Goal: Task Accomplishment & Management: Complete application form

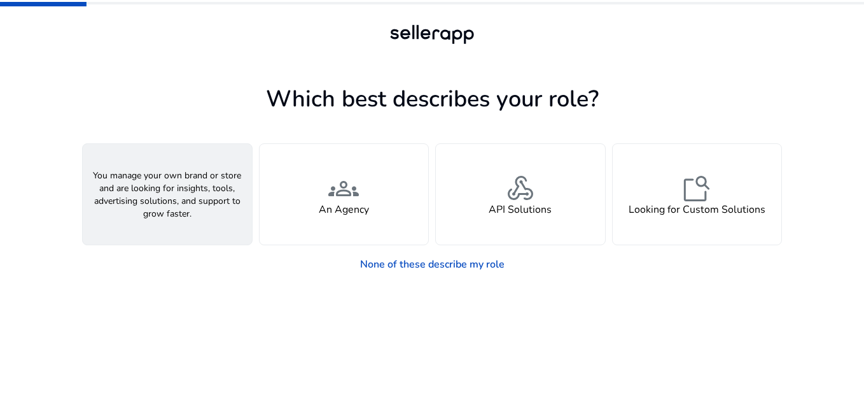
click at [165, 185] on span "person" at bounding box center [167, 188] width 31 height 31
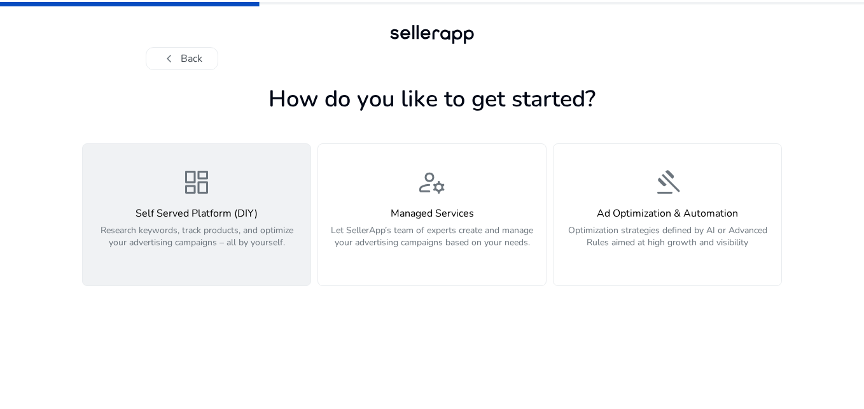
click at [262, 246] on p "Research keywords, track products, and optimize your advertising campaigns – al…" at bounding box center [196, 243] width 213 height 38
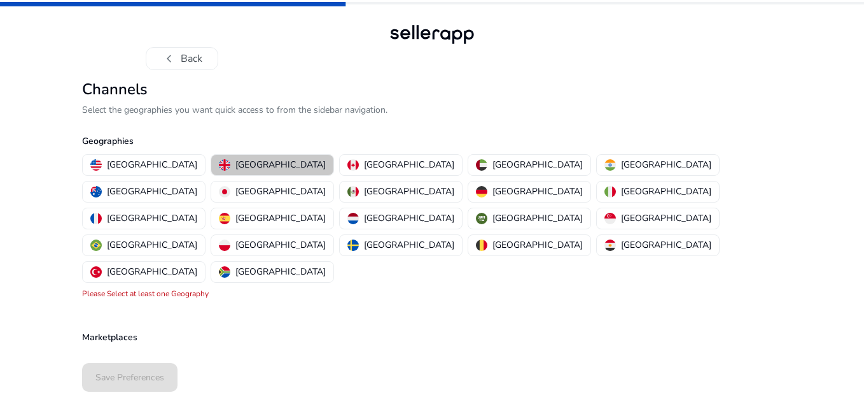
click at [246, 159] on p "[GEOGRAPHIC_DATA]" at bounding box center [281, 164] width 90 height 13
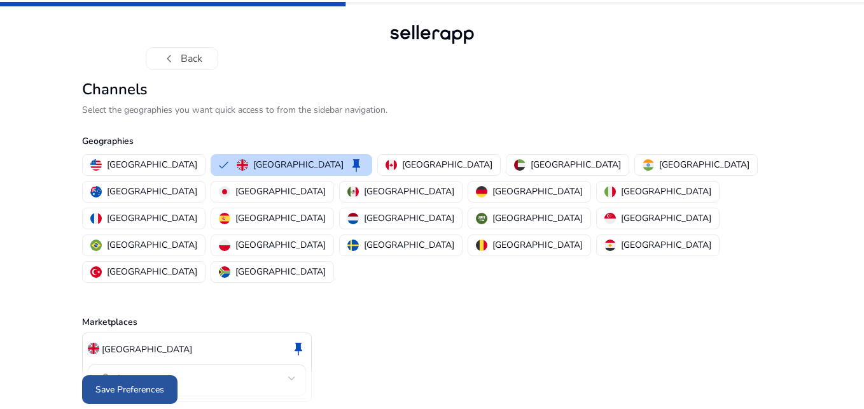
click at [143, 383] on span "Save Preferences" at bounding box center [129, 389] width 69 height 13
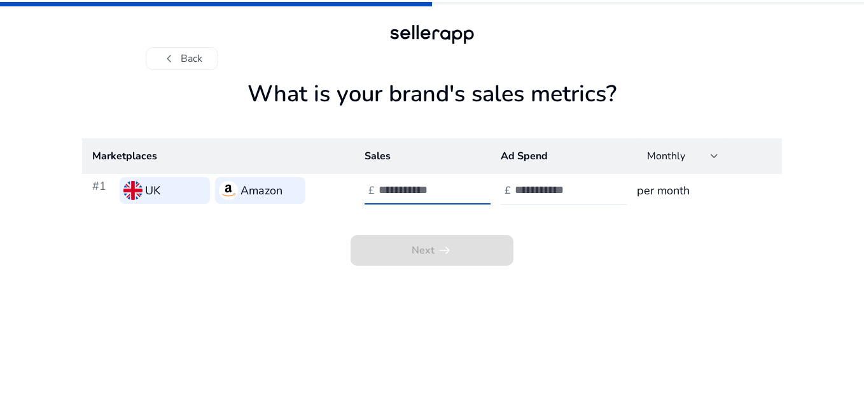
click at [430, 185] on input "number" at bounding box center [422, 190] width 86 height 14
click at [459, 186] on input "*" at bounding box center [422, 190] width 86 height 14
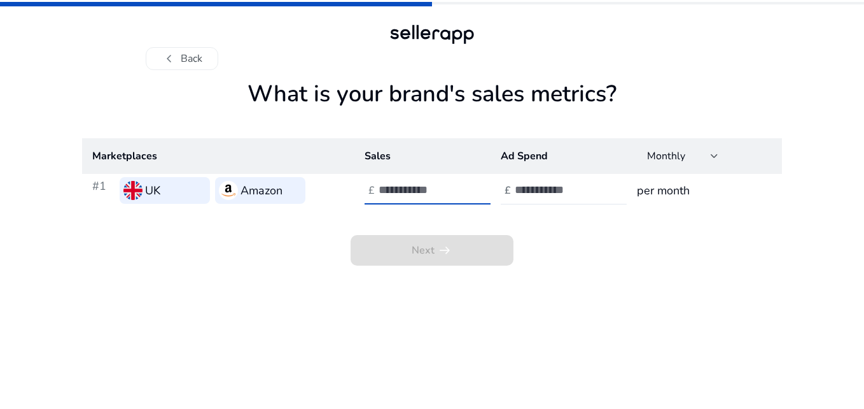
click at [459, 186] on input "*" at bounding box center [422, 190] width 86 height 14
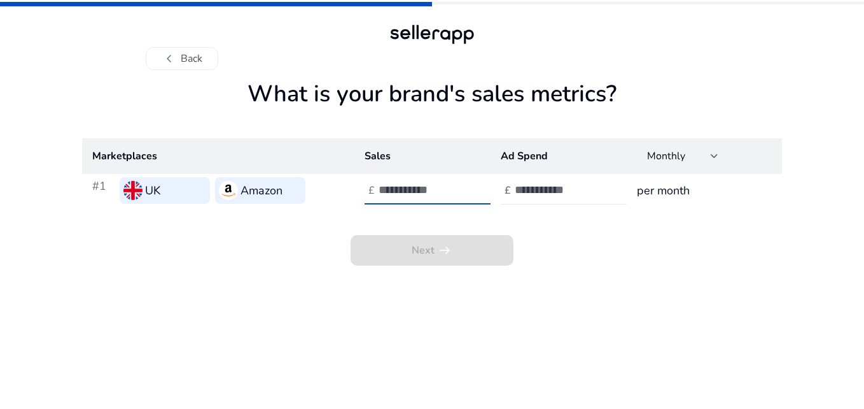
click at [459, 186] on input "**" at bounding box center [422, 190] width 86 height 14
type input "*"
type input "****"
click at [588, 178] on div at bounding box center [572, 190] width 115 height 28
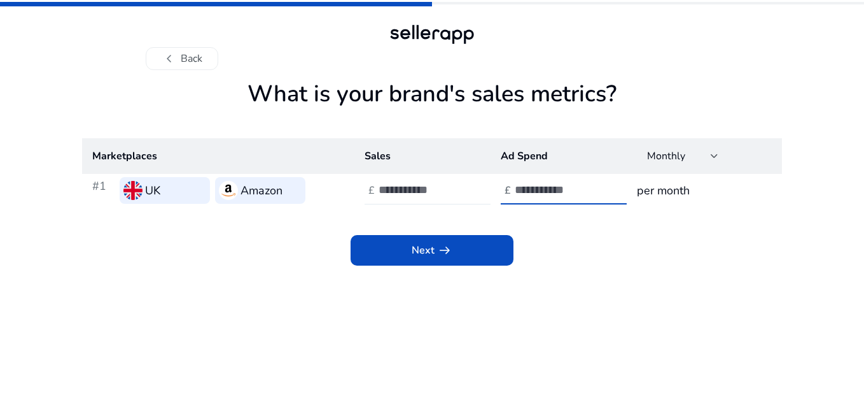
type input "*"
click at [399, 191] on input "****" at bounding box center [422, 190] width 86 height 14
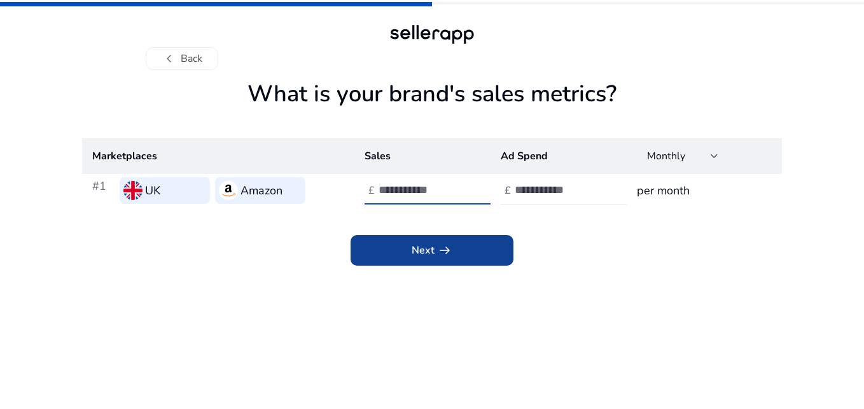
type input "***"
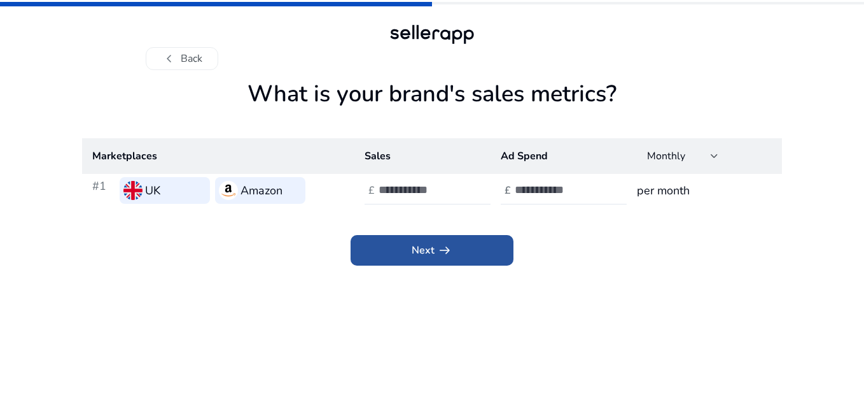
click at [428, 244] on span "Next arrow_right_alt" at bounding box center [432, 250] width 41 height 15
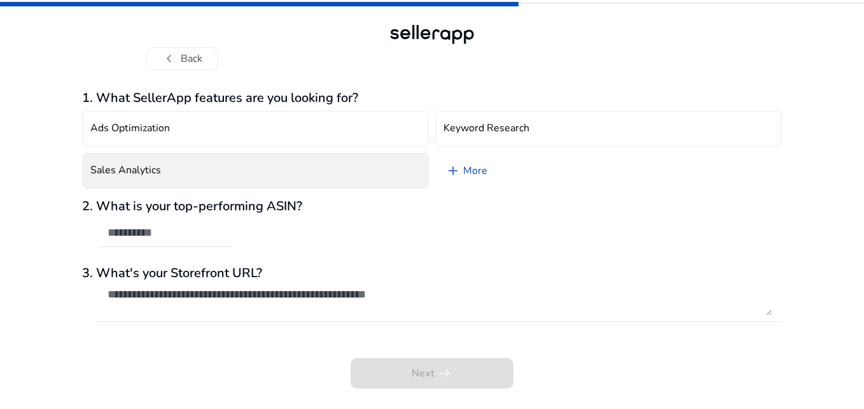
click at [287, 174] on button "Sales Analytics" at bounding box center [255, 171] width 347 height 36
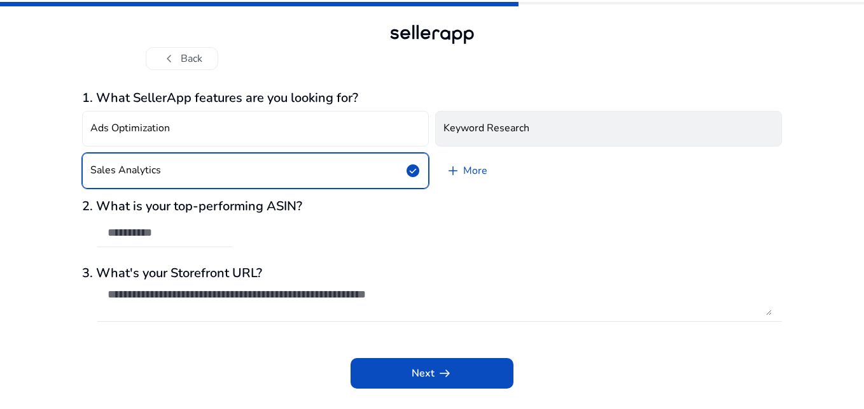
click at [488, 132] on h4 "Keyword Research" at bounding box center [487, 128] width 86 height 12
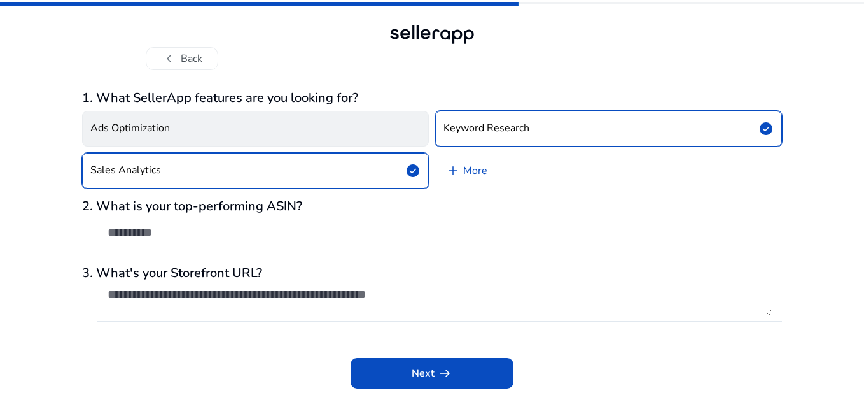
click at [317, 133] on button "Ads Optimization" at bounding box center [255, 129] width 347 height 36
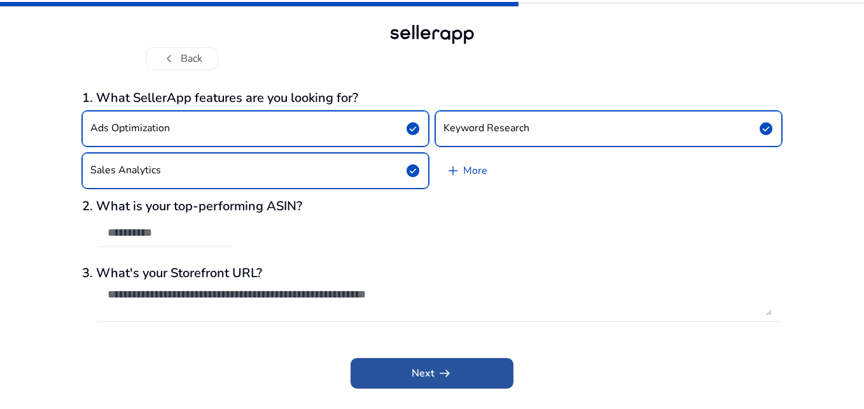
click at [446, 366] on span "arrow_right_alt" at bounding box center [444, 372] width 15 height 15
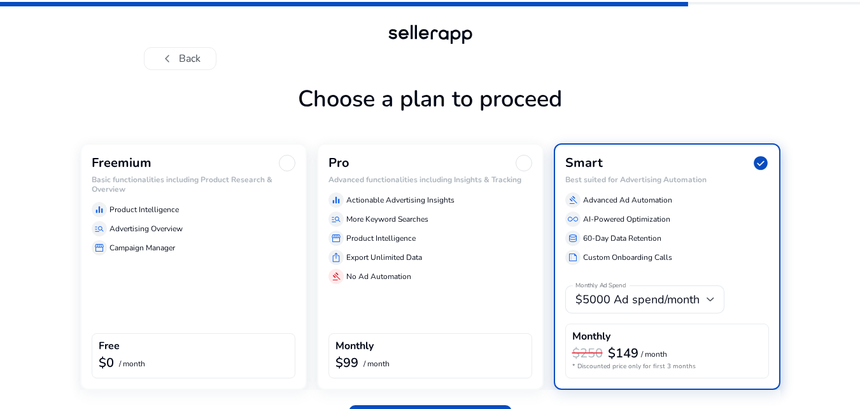
click at [847, 132] on div "chevron_left Back Choose a plan to proceed Freemium Basic functionalities inclu…" at bounding box center [430, 223] width 860 height 446
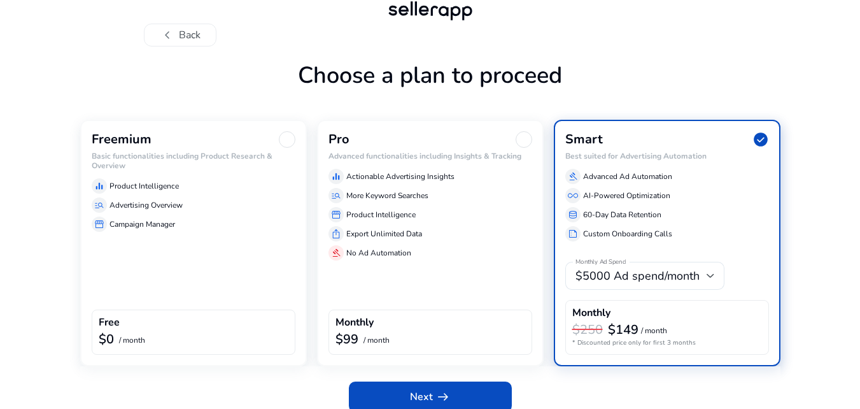
scroll to position [25, 0]
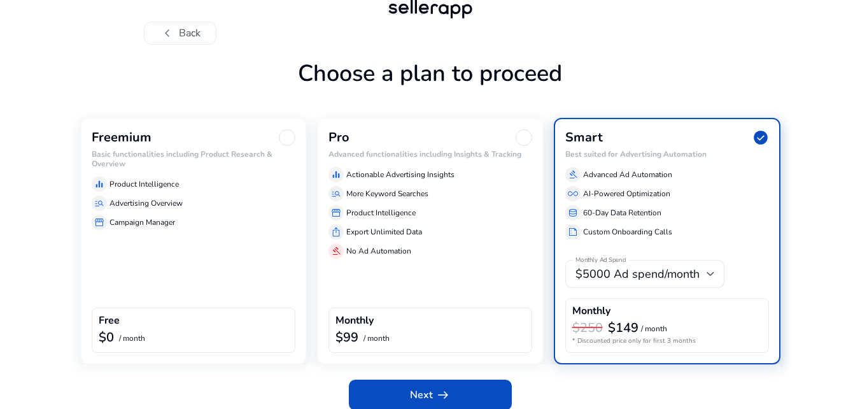
click at [283, 139] on div at bounding box center [287, 137] width 17 height 17
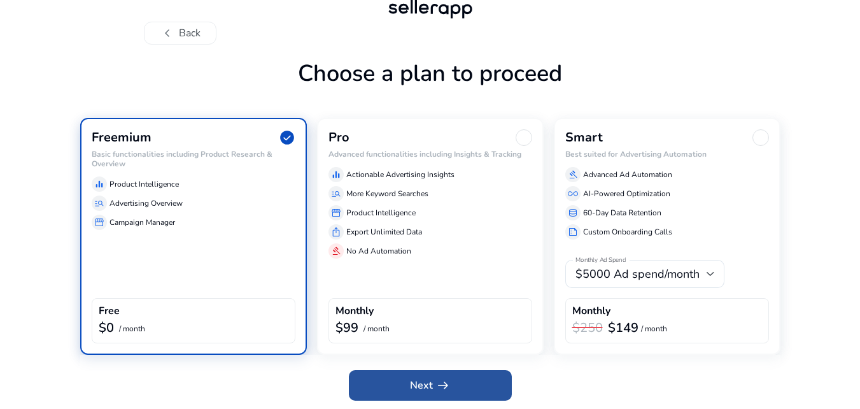
click at [440, 378] on span "arrow_right_alt" at bounding box center [442, 384] width 15 height 15
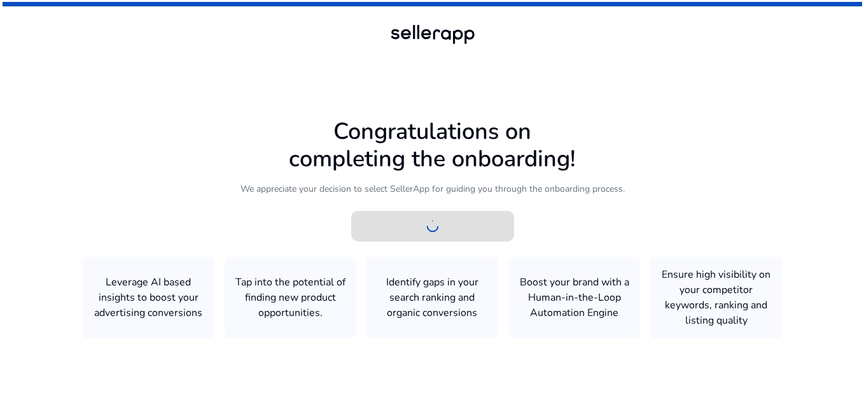
scroll to position [0, 0]
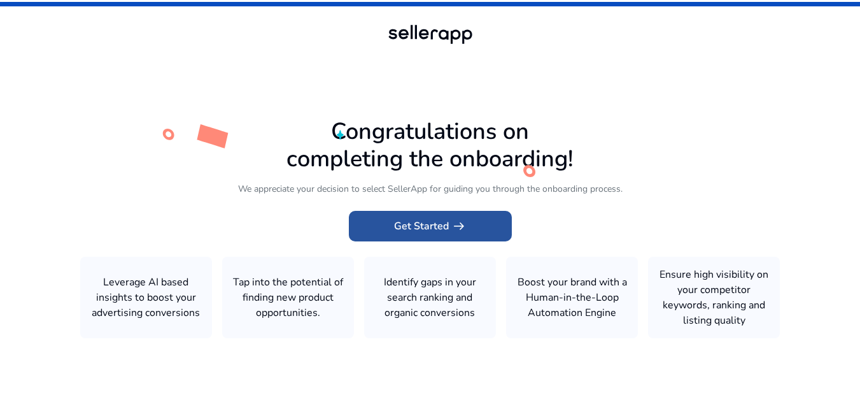
click at [440, 227] on span "Get Started arrow_right_alt" at bounding box center [430, 225] width 73 height 15
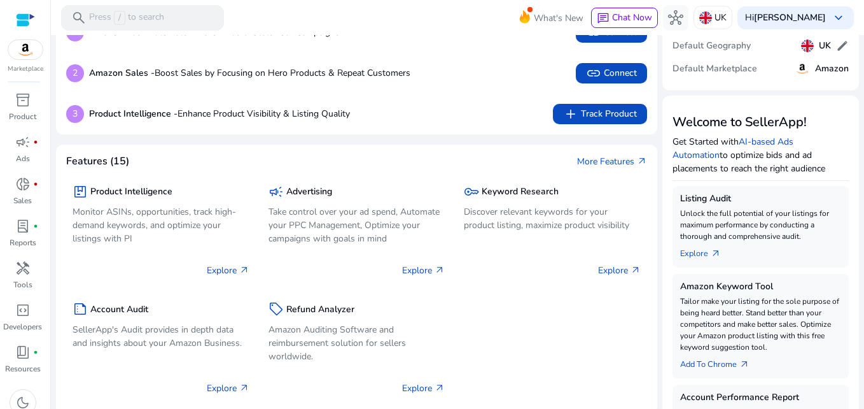
scroll to position [46, 0]
